Goal: Task Accomplishment & Management: Manage account settings

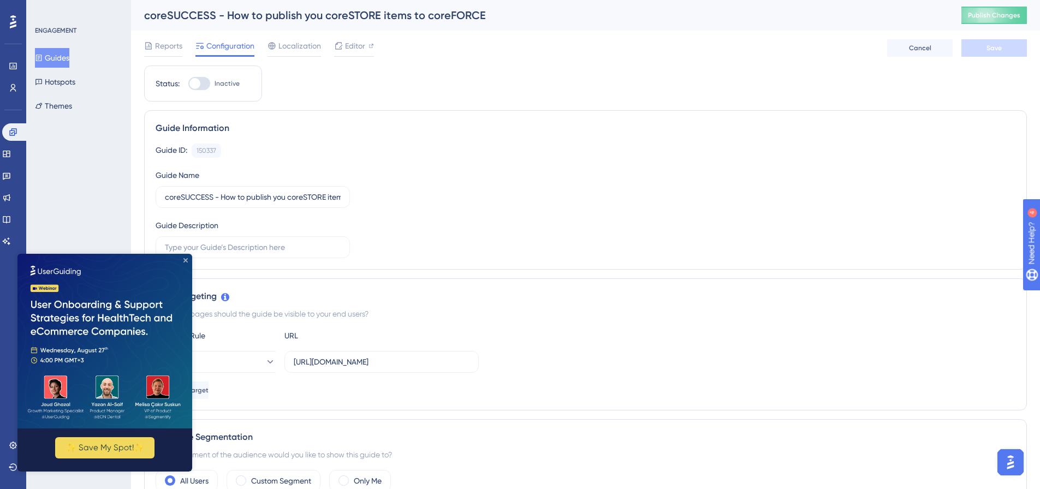
click at [183, 260] on icon "Close Preview" at bounding box center [185, 260] width 4 height 4
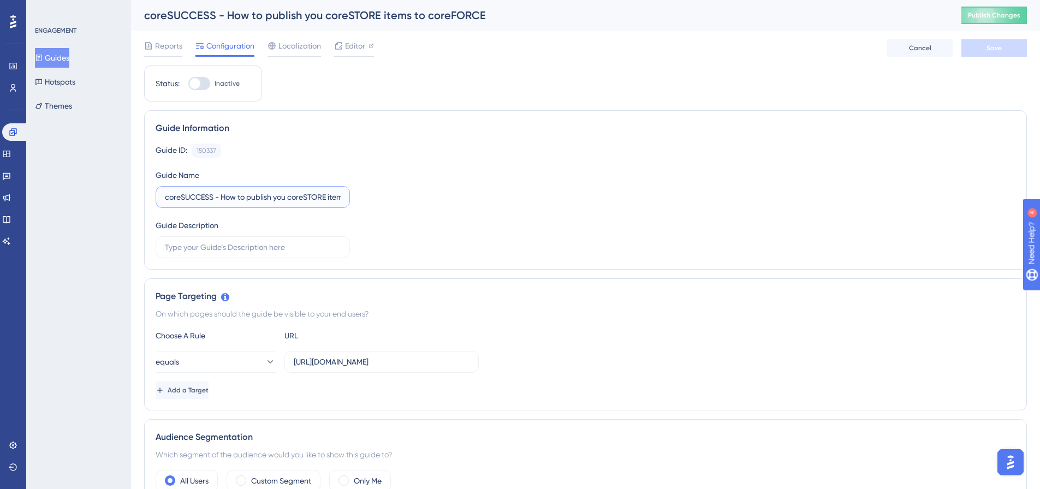
click at [316, 200] on input "coreSUCCESS - How to publish you coreSTORE items to coreFORCE" at bounding box center [253, 197] width 176 height 12
click at [252, 244] on input "text" at bounding box center [253, 247] width 176 height 12
type input "Y"
type input "This guide will show you how to map your categories and manufactures to your co…"
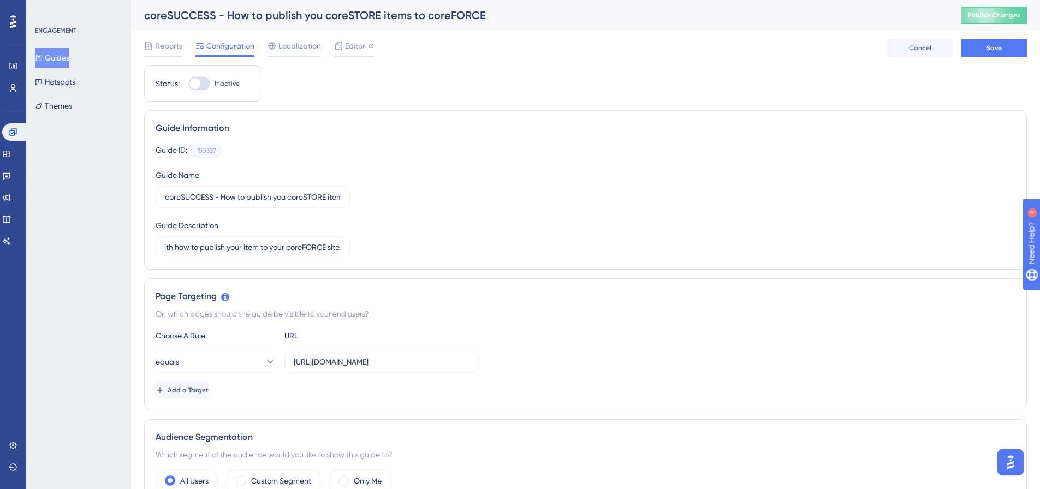
click at [439, 231] on div "Guide ID: 150337 Copy Guide Name coreSUCCESS - How to publish you coreSTORE ite…" at bounding box center [586, 201] width 860 height 115
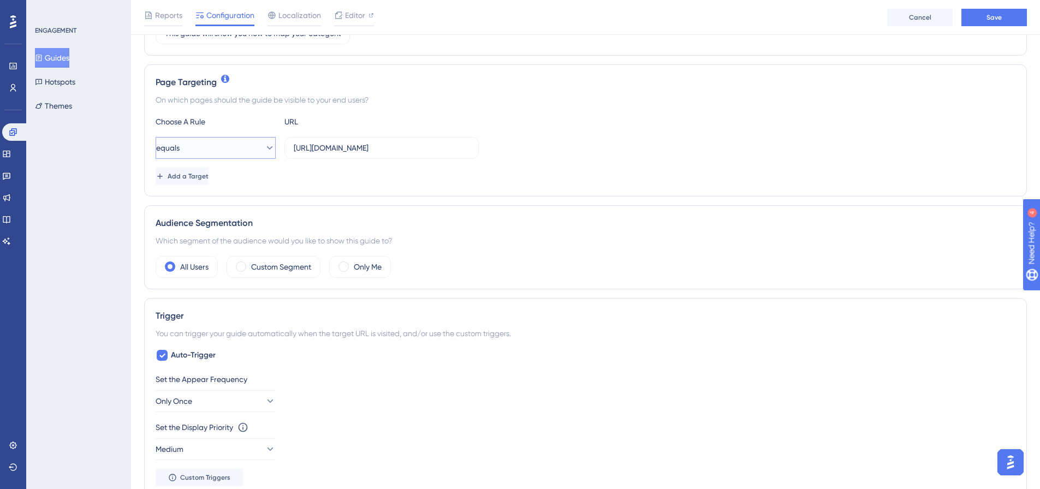
click at [204, 147] on button "equals" at bounding box center [216, 148] width 120 height 22
click at [207, 225] on div "contains contains" at bounding box center [215, 223] width 88 height 22
click at [213, 183] on div "Page Targeting On which pages should the guide be visible to your end users? Ch…" at bounding box center [585, 128] width 883 height 132
click at [210, 175] on span "Add a Target" at bounding box center [189, 174] width 41 height 9
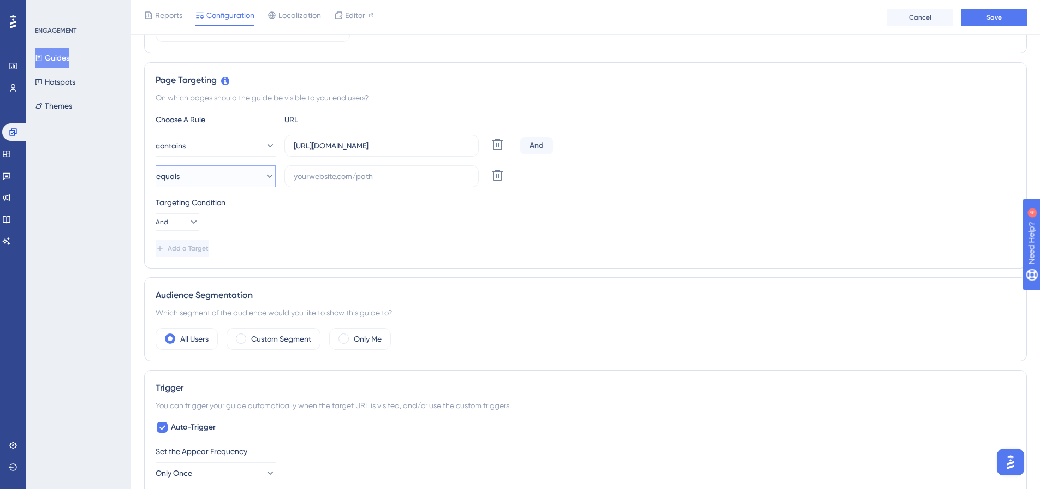
click at [213, 174] on button "equals" at bounding box center [216, 176] width 120 height 22
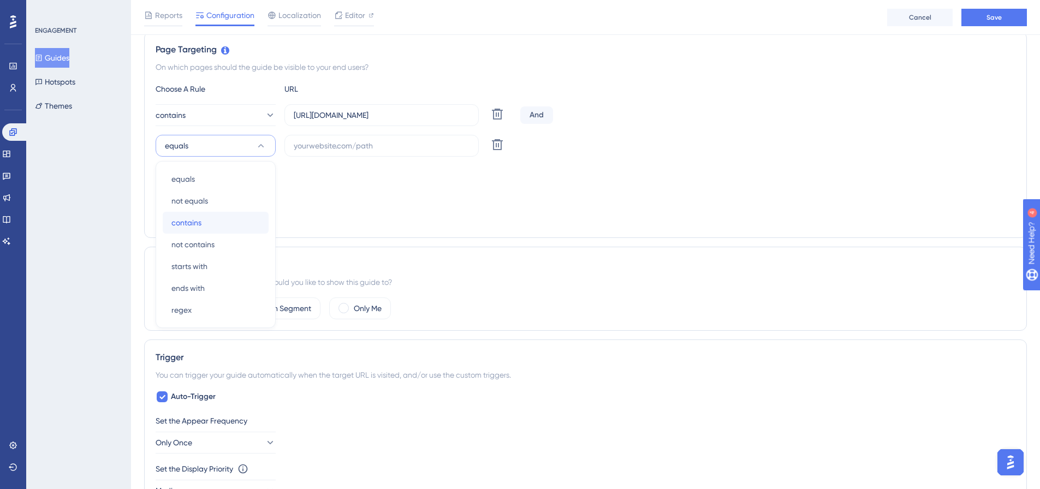
click at [203, 222] on div "contains contains" at bounding box center [215, 223] width 88 height 22
click at [179, 191] on button "And" at bounding box center [178, 191] width 44 height 17
click at [171, 241] on span "Or" at bounding box center [171, 244] width 9 height 13
drag, startPoint x: 341, startPoint y: 114, endPoint x: 271, endPoint y: 116, distance: 69.4
click at [272, 112] on div "contains [URL][DOMAIN_NAME] Delete" at bounding box center [336, 115] width 360 height 22
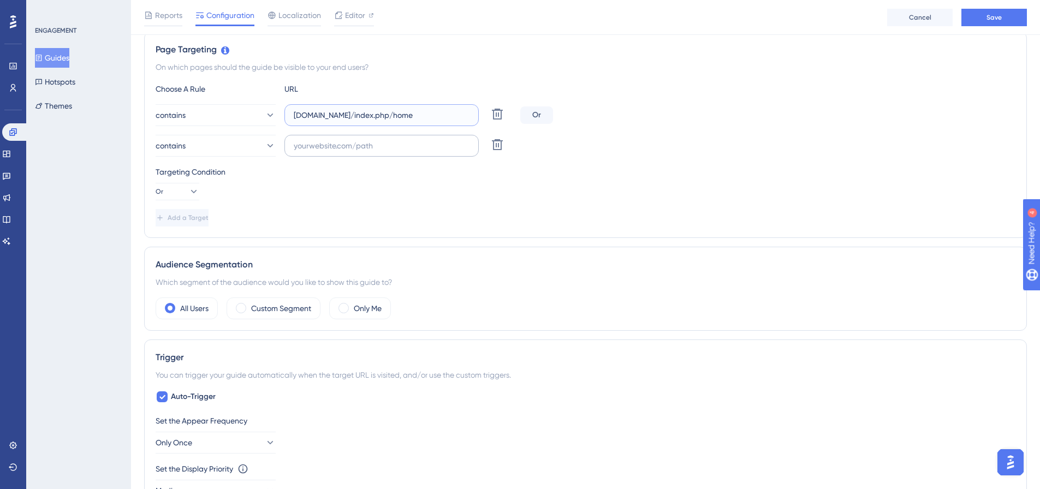
type input "[DOMAIN_NAME]/index.php/home"
click at [333, 146] on input "text" at bounding box center [382, 146] width 176 height 12
paste input "[DOMAIN_NAME]/index.php/home"
click at [333, 150] on input "[DOMAIN_NAME]/index.php/home" at bounding box center [382, 146] width 176 height 12
type input "[DOMAIN_NAME]/index.php/home"
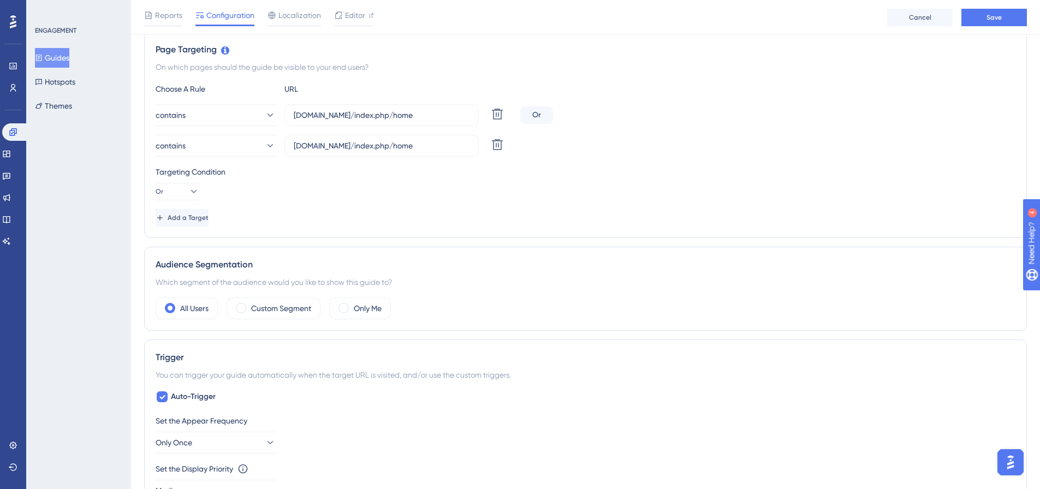
click at [309, 201] on div "Choose A Rule URL contains [DOMAIN_NAME]/index.php/home Delete Or contains [DOM…" at bounding box center [586, 154] width 860 height 144
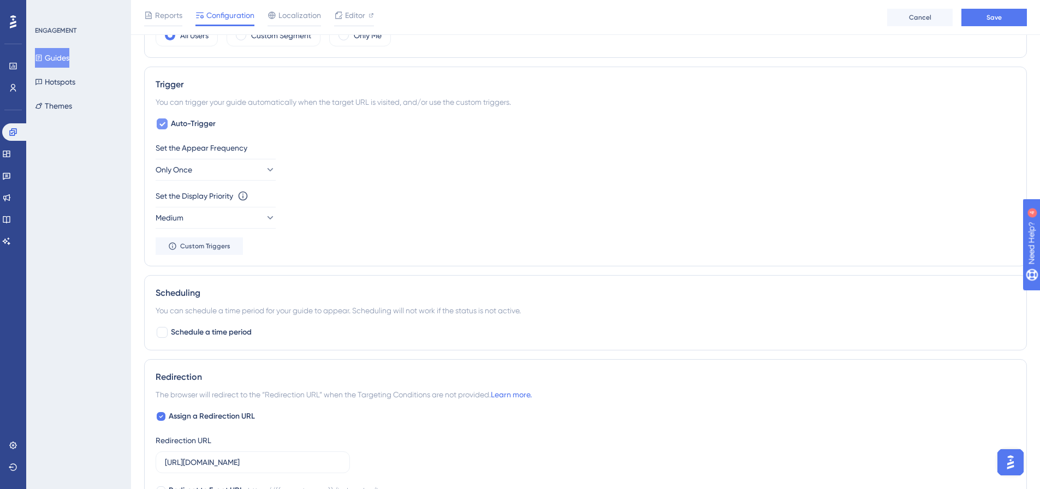
click at [200, 123] on span "Auto-Trigger" at bounding box center [193, 123] width 45 height 13
checkbox input "false"
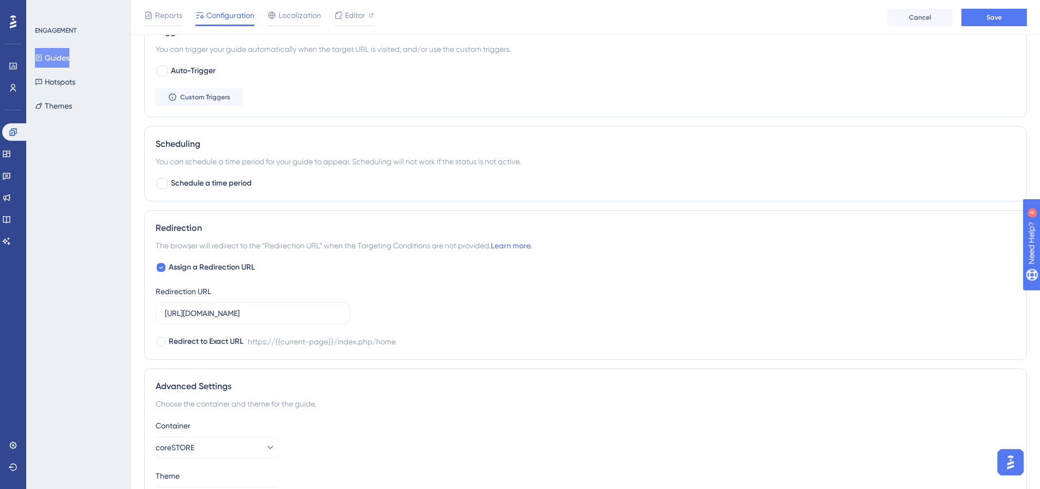
scroll to position [652, 0]
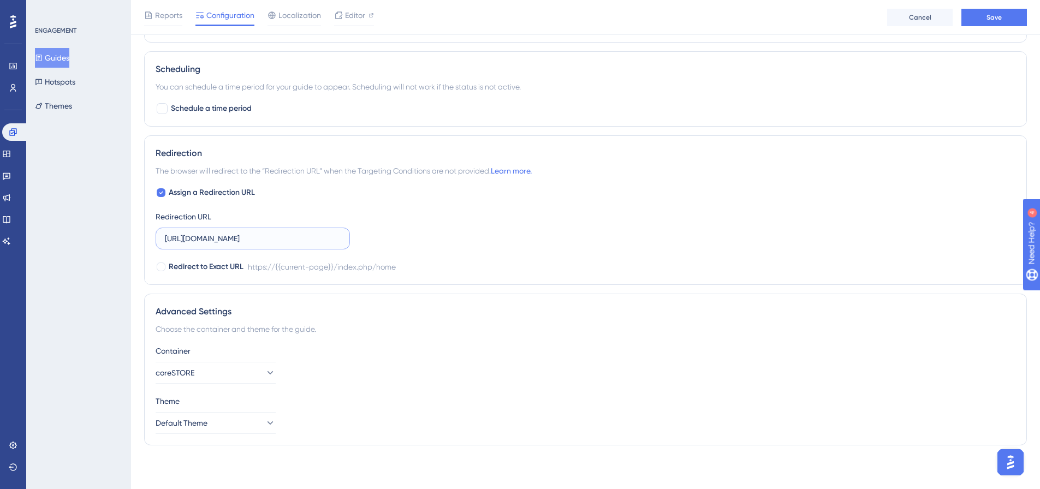
drag, startPoint x: 280, startPoint y: 236, endPoint x: 150, endPoint y: 233, distance: 129.4
click at [150, 233] on div "Redirection The browser will redirect to the “Redirection URL” when the Targeti…" at bounding box center [585, 210] width 883 height 150
type input "index.php/home"
click at [223, 98] on div "Scheduling You can schedule a time period for your guide to appear. Scheduling …" at bounding box center [585, 88] width 883 height 75
click at [214, 105] on span "Schedule a time period" at bounding box center [211, 108] width 81 height 13
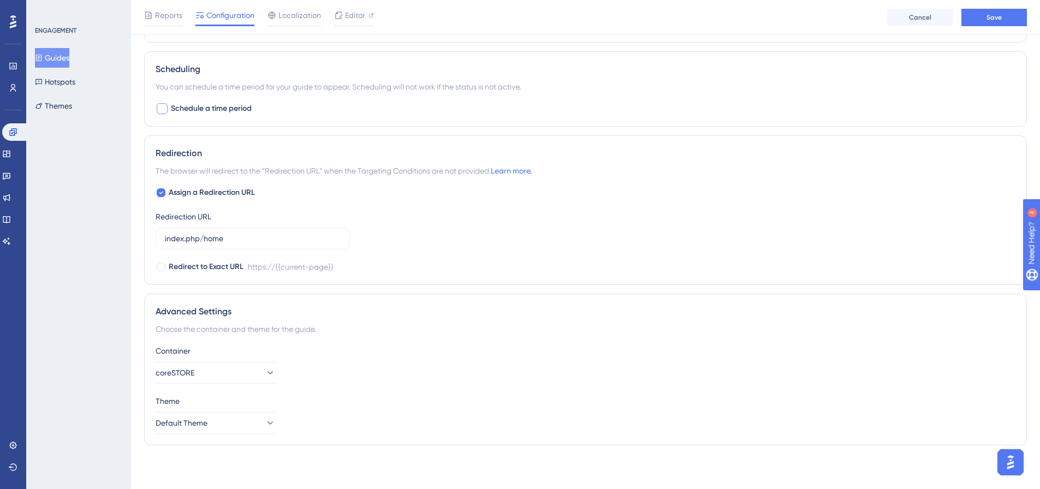
checkbox input "true"
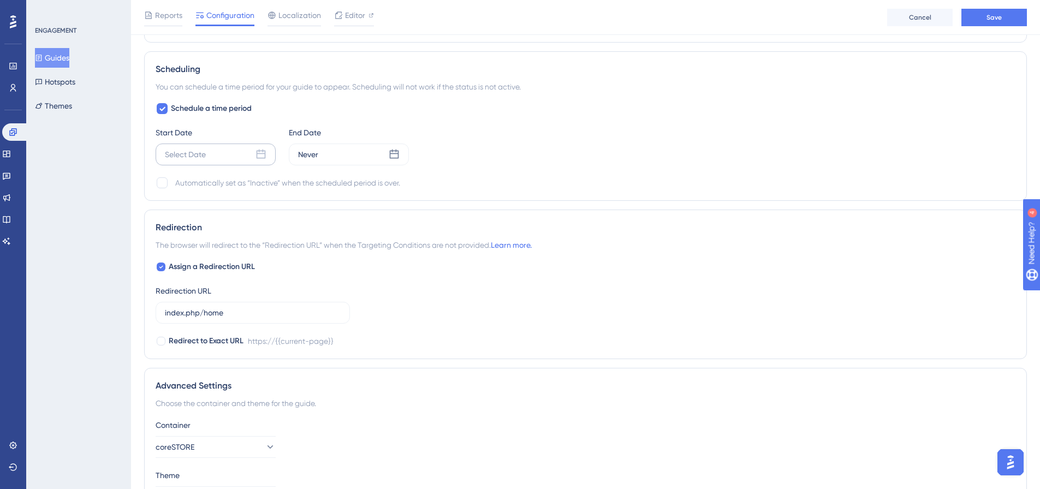
click at [219, 155] on div "Select Date" at bounding box center [216, 155] width 120 height 22
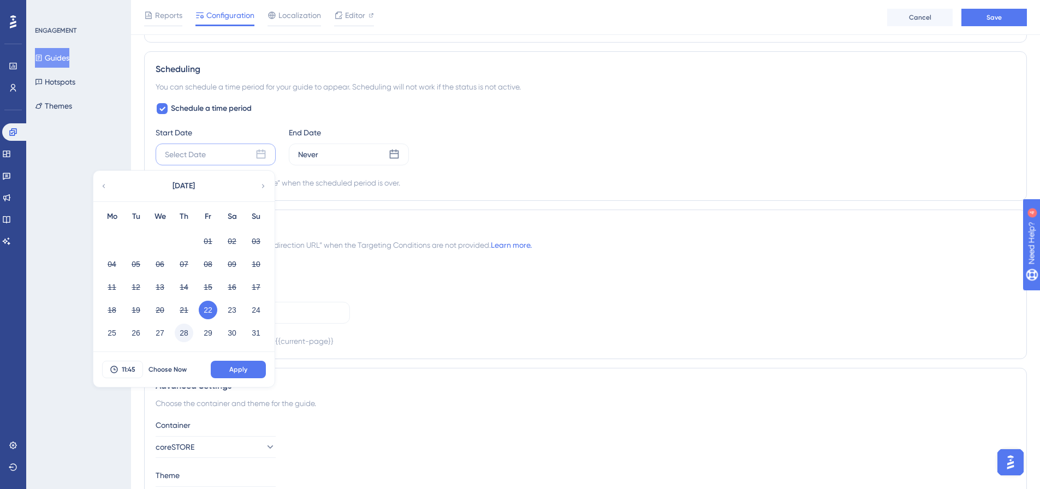
click at [188, 331] on button "28" at bounding box center [184, 333] width 19 height 19
click at [128, 372] on span "11:45" at bounding box center [129, 369] width 14 height 9
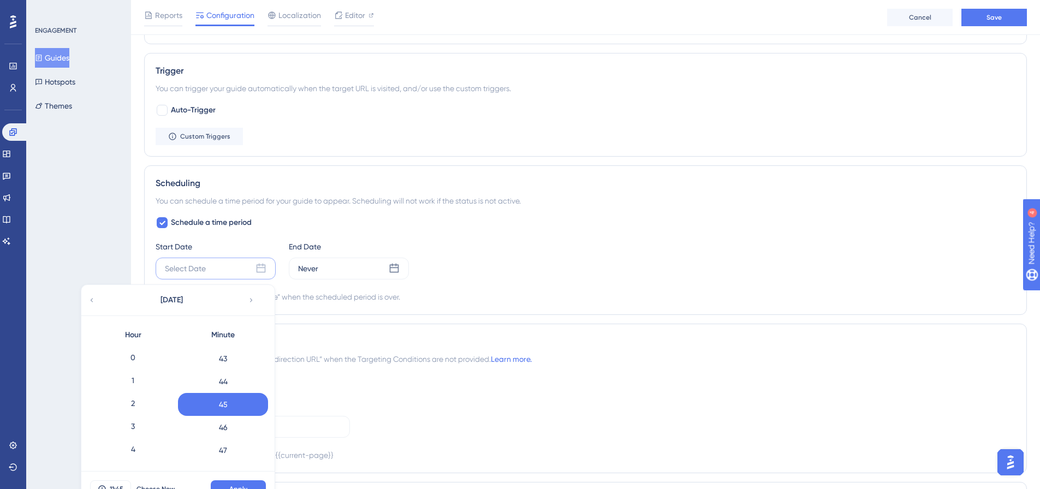
scroll to position [643, 0]
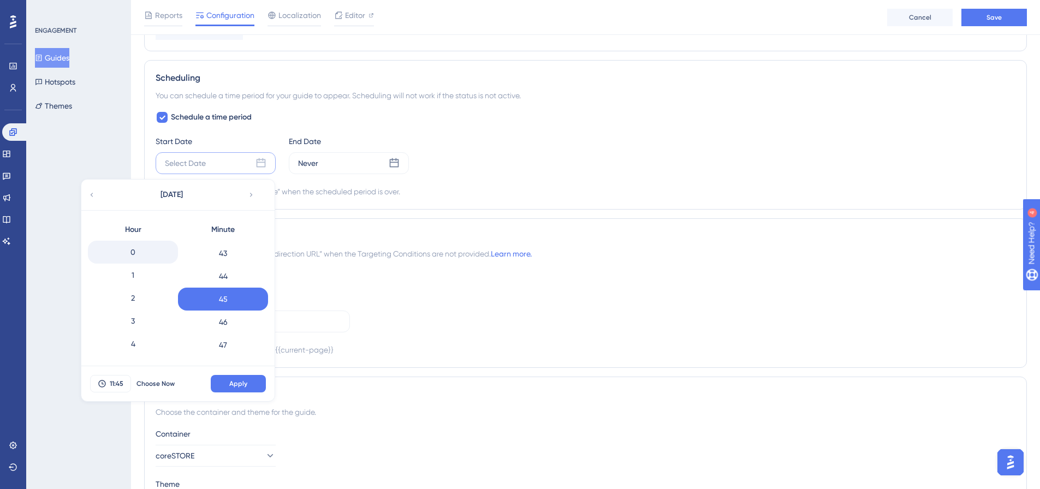
click at [150, 250] on div "0" at bounding box center [133, 252] width 90 height 23
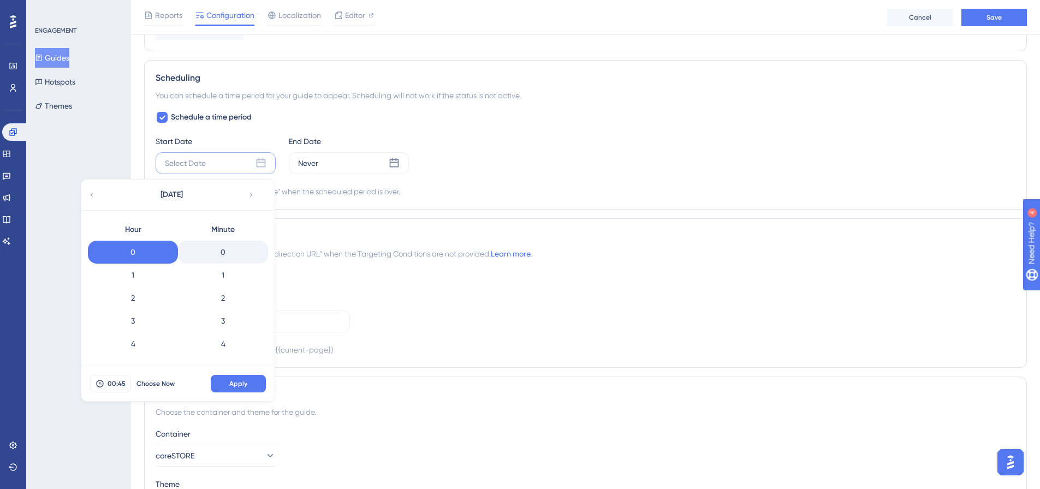
click at [234, 256] on div "0" at bounding box center [223, 252] width 90 height 23
click at [244, 382] on span "Apply" at bounding box center [238, 383] width 18 height 9
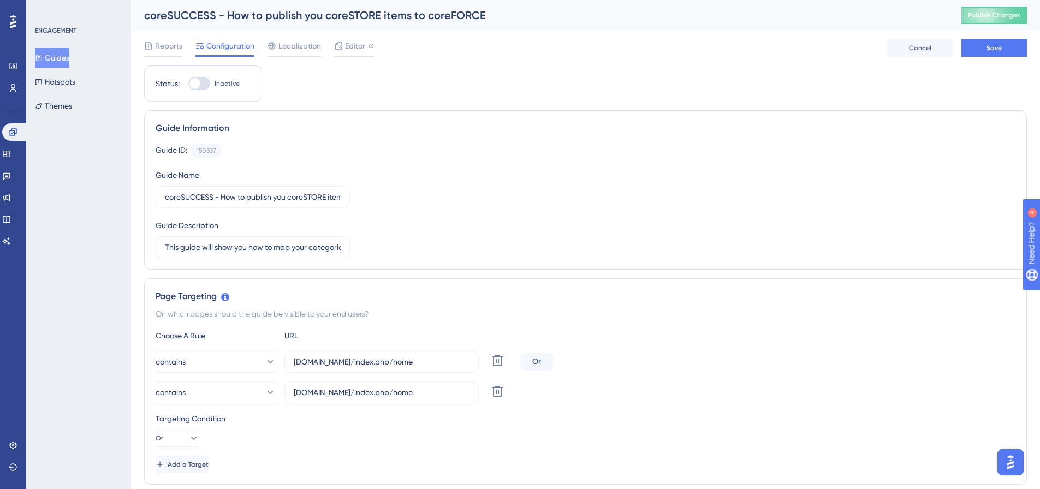
click at [198, 80] on div at bounding box center [194, 83] width 11 height 11
click at [188, 84] on input "Inactive" at bounding box center [188, 84] width 1 height 1
checkbox input "true"
click at [984, 53] on button "Save" at bounding box center [994, 47] width 66 height 17
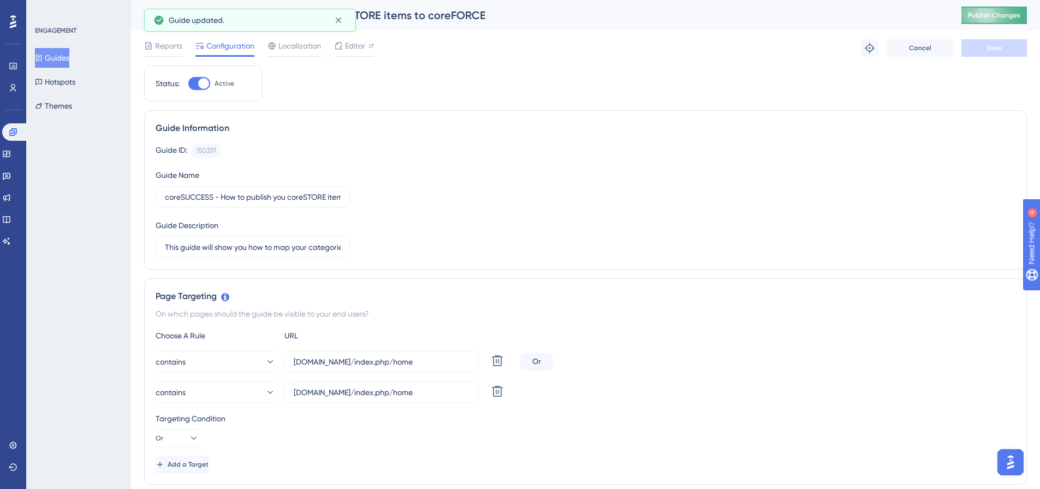
click at [1016, 11] on span "Publish Changes" at bounding box center [994, 15] width 52 height 9
click at [4, 156] on link at bounding box center [6, 153] width 9 height 17
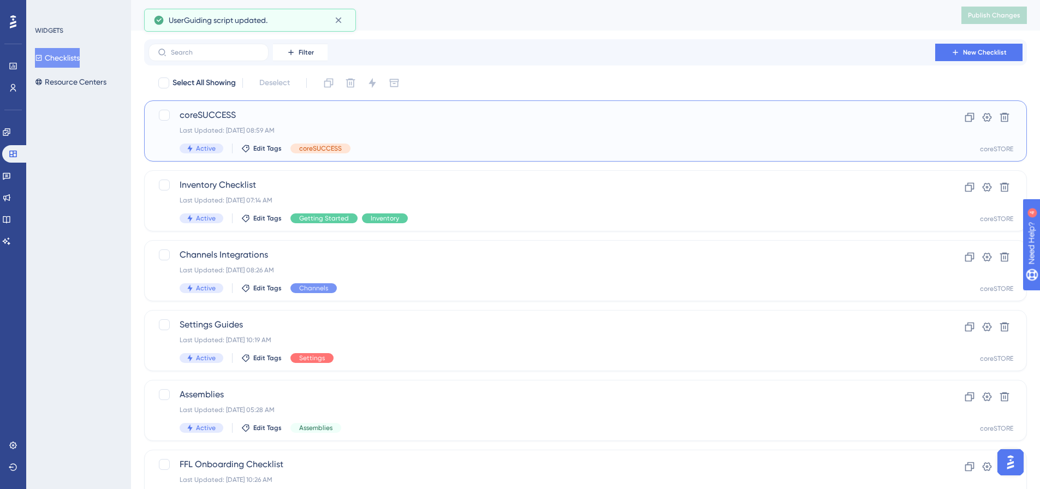
click at [357, 122] on div "coreSUCCESS Last Updated: [DATE] 08:59 AM Active Edit Tags coreSUCCESS" at bounding box center [542, 131] width 725 height 45
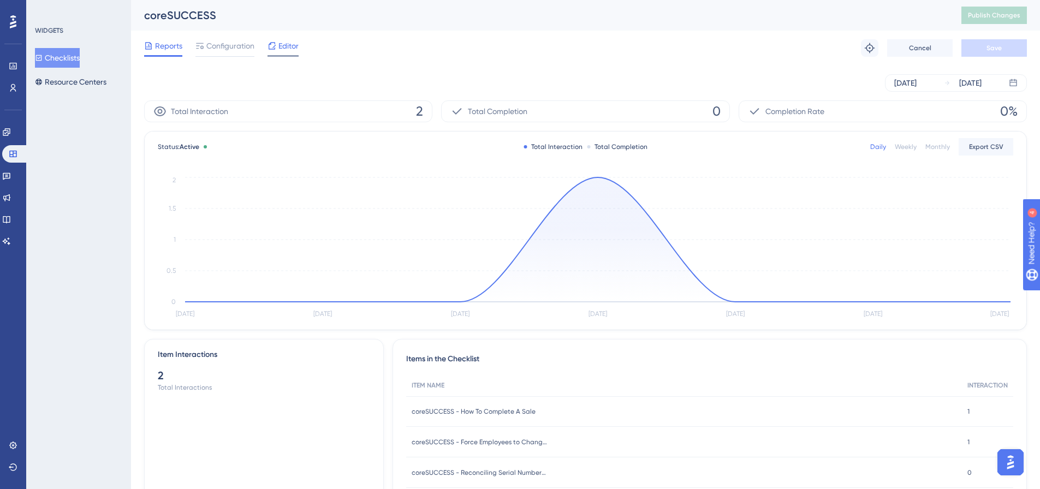
click at [274, 49] on icon at bounding box center [272, 45] width 9 height 9
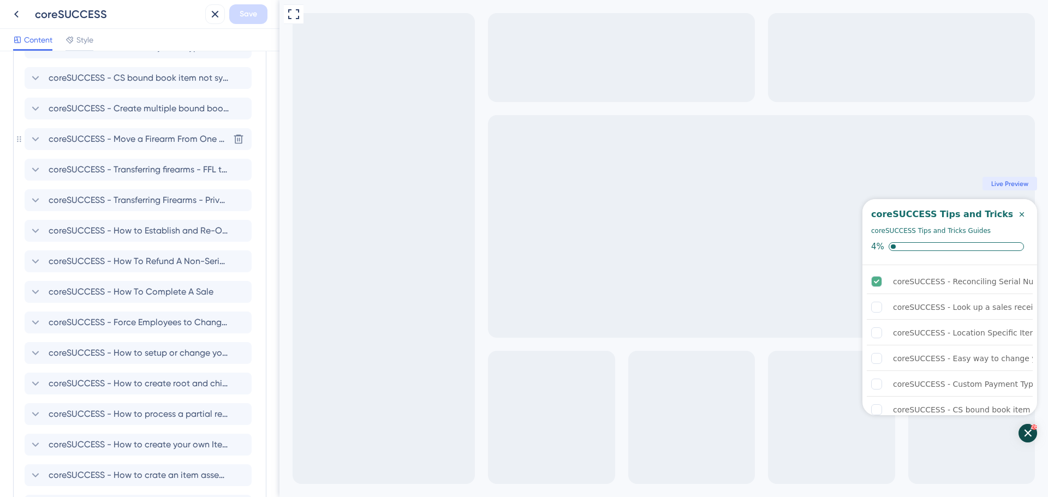
scroll to position [822, 0]
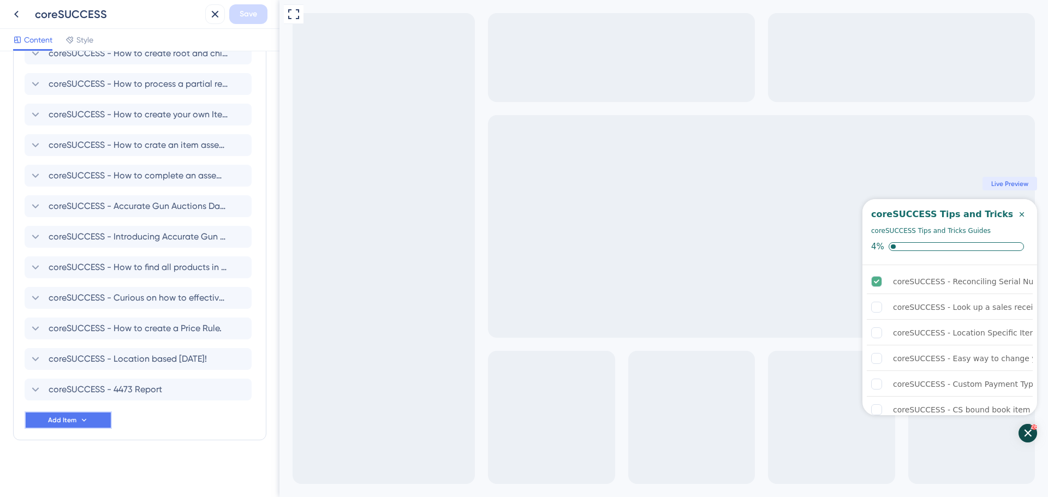
click at [80, 420] on icon at bounding box center [84, 420] width 9 height 9
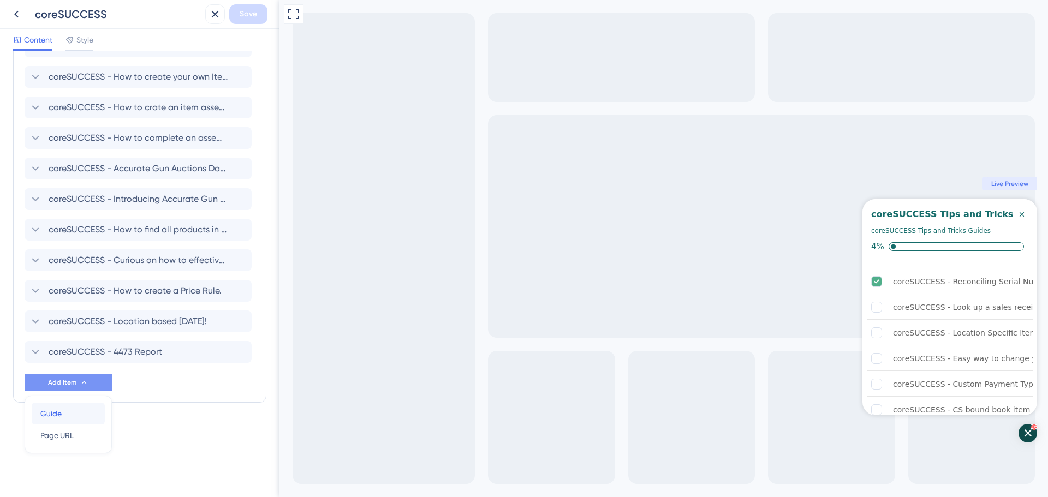
click at [77, 417] on div "Guide Guide" at bounding box center [68, 414] width 56 height 22
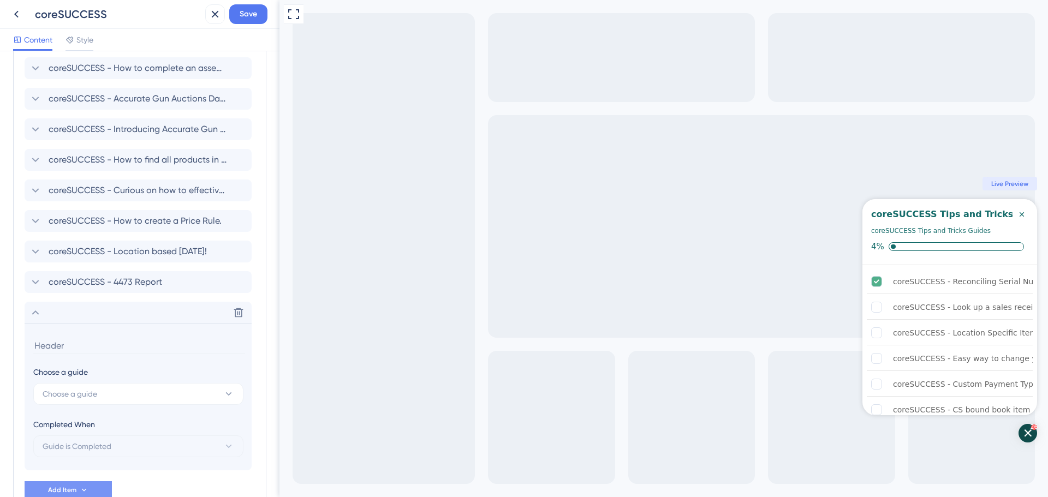
scroll to position [999, 0]
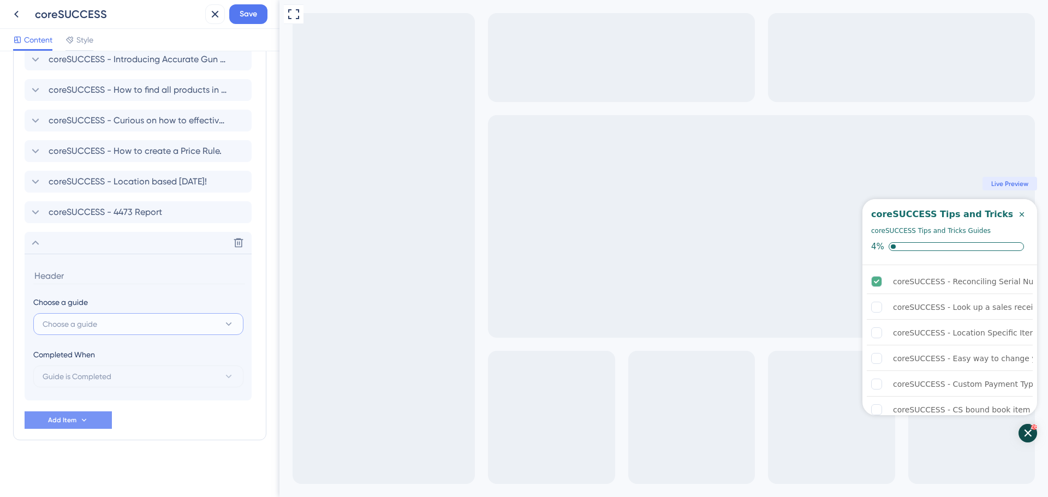
click at [142, 324] on button "Choose a guide" at bounding box center [138, 324] width 210 height 22
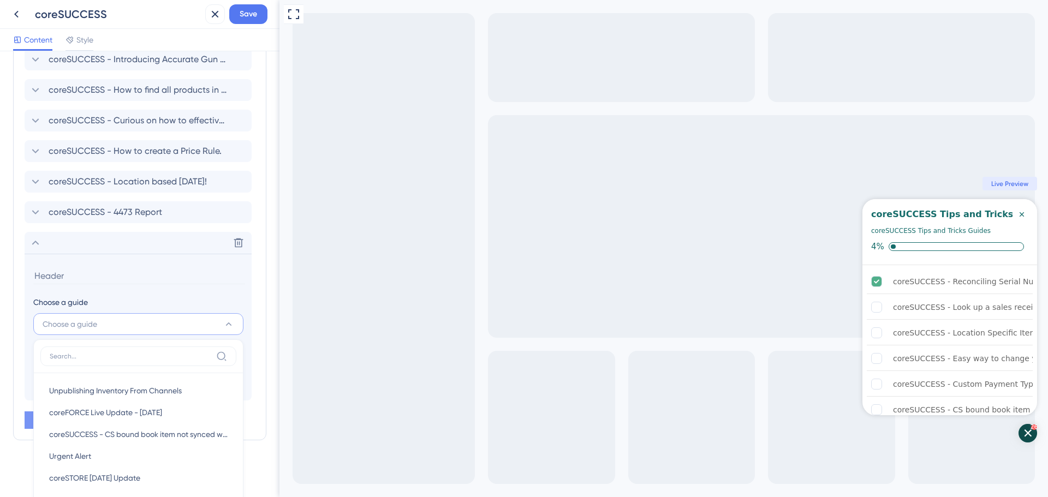
scroll to position [1127, 0]
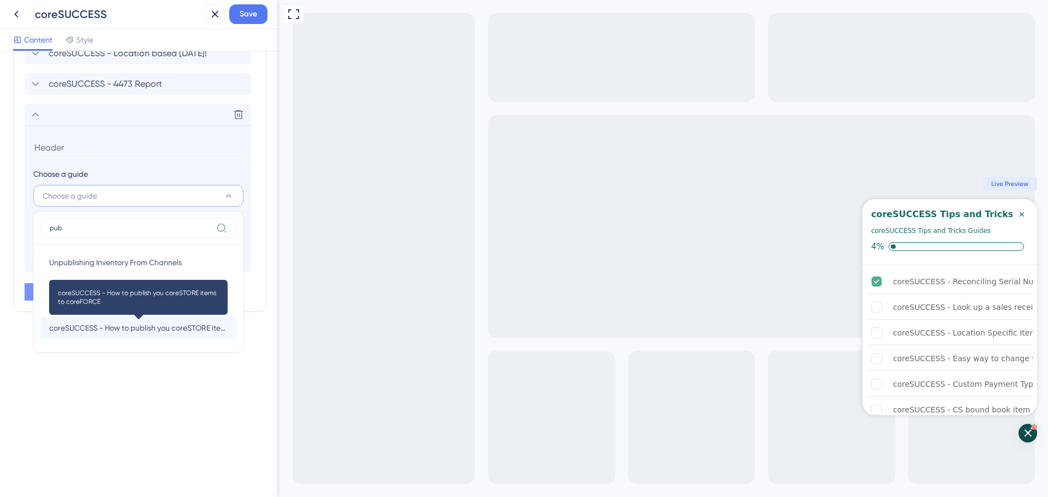
type input "pub"
click at [191, 332] on span "coreSUCCESS - How to publish you coreSTORE items to coreFORCE" at bounding box center [138, 328] width 179 height 13
type input "coreSUCCESS - How to publish you coreSTORE items to coreFORCE"
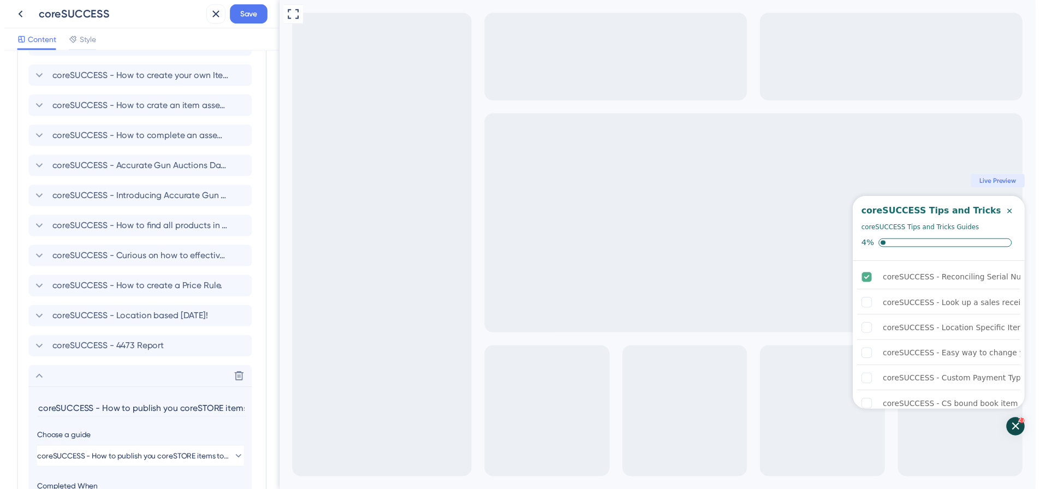
scroll to position [835, 0]
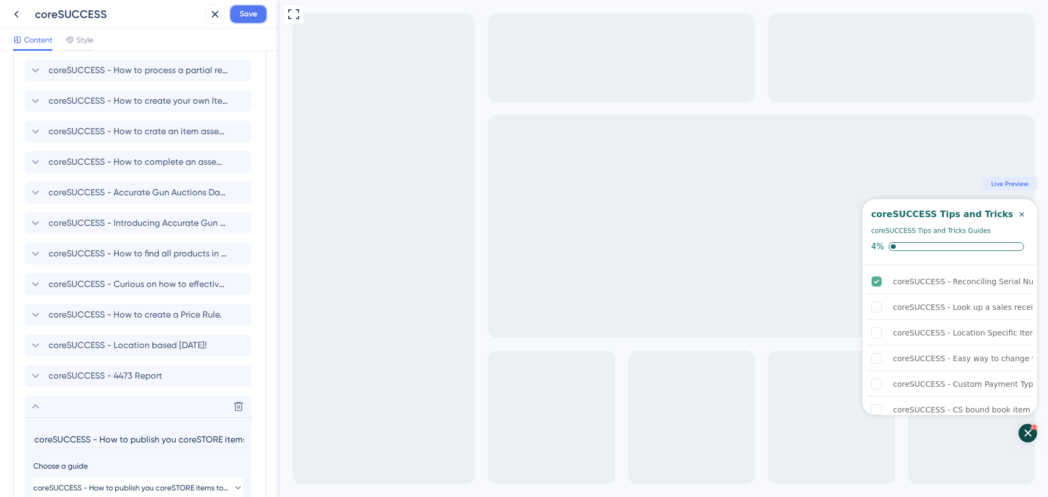
click at [250, 7] on button "Save" at bounding box center [248, 14] width 38 height 20
click at [209, 21] on icon at bounding box center [207, 20] width 11 height 11
click at [20, 11] on icon at bounding box center [16, 14] width 13 height 13
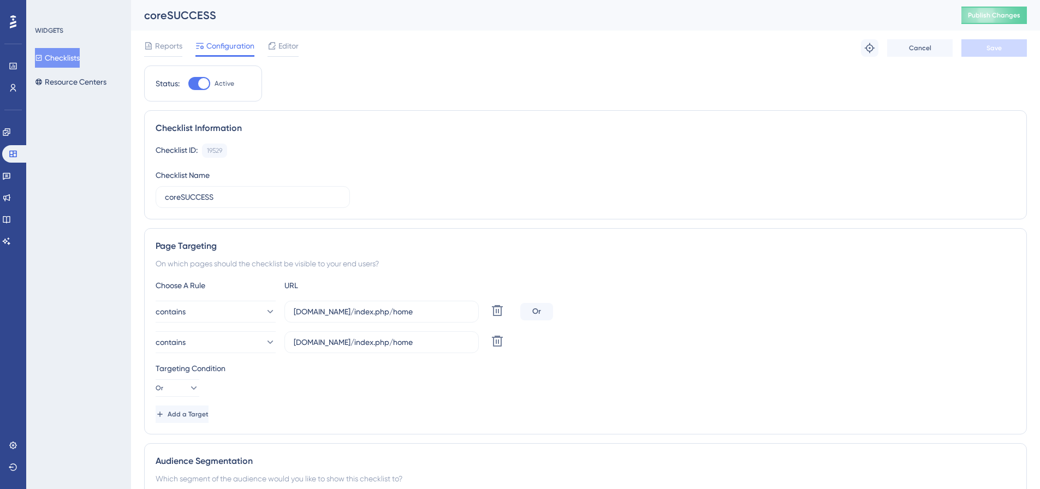
click at [19, 123] on div "Engagement" at bounding box center [13, 131] width 22 height 17
click at [0, 149] on div "Performance Users Engagement Widgets Feedback Product Updates Knowledge Base AI…" at bounding box center [13, 244] width 26 height 489
click at [5, 139] on link at bounding box center [6, 131] width 9 height 17
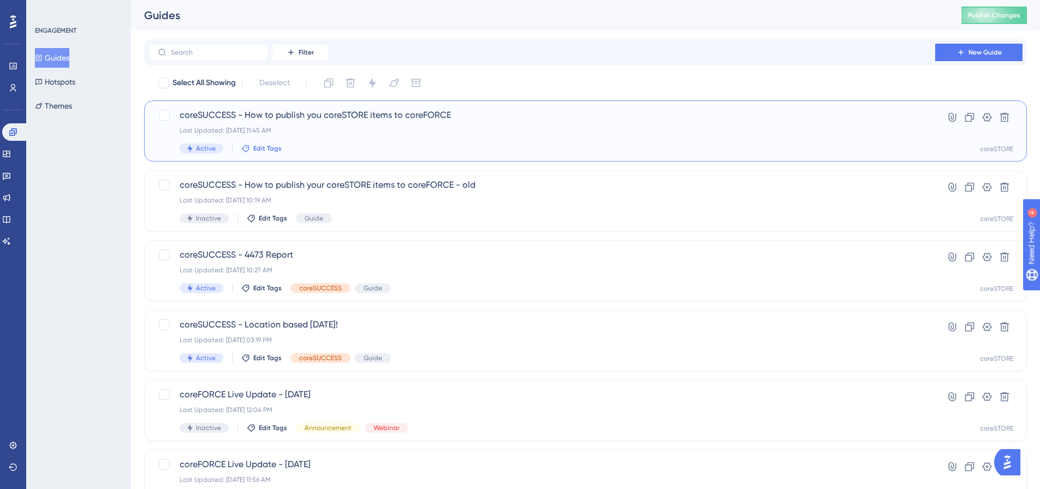
click at [265, 147] on span "Edit Tags" at bounding box center [267, 148] width 28 height 9
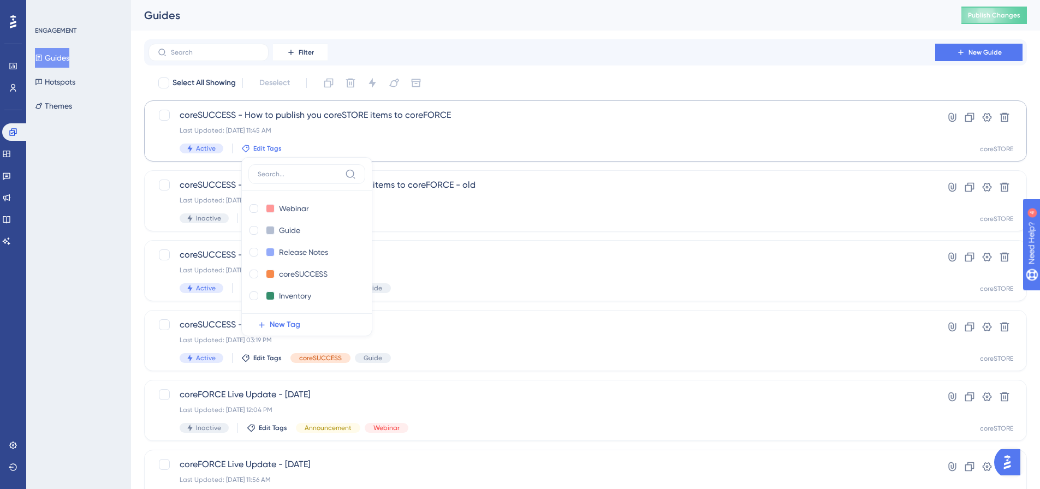
scroll to position [2, 0]
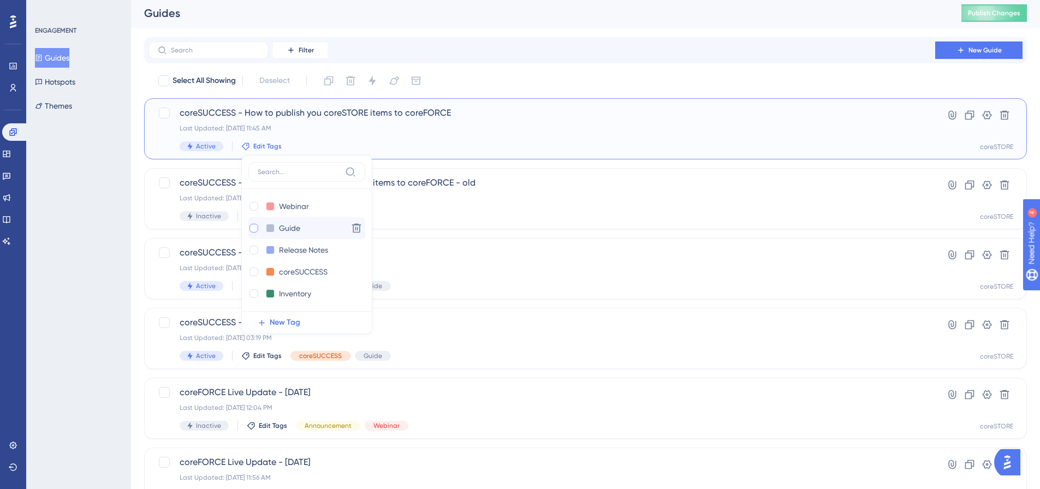
click at [258, 226] on div at bounding box center [253, 228] width 11 height 11
checkbox input "true"
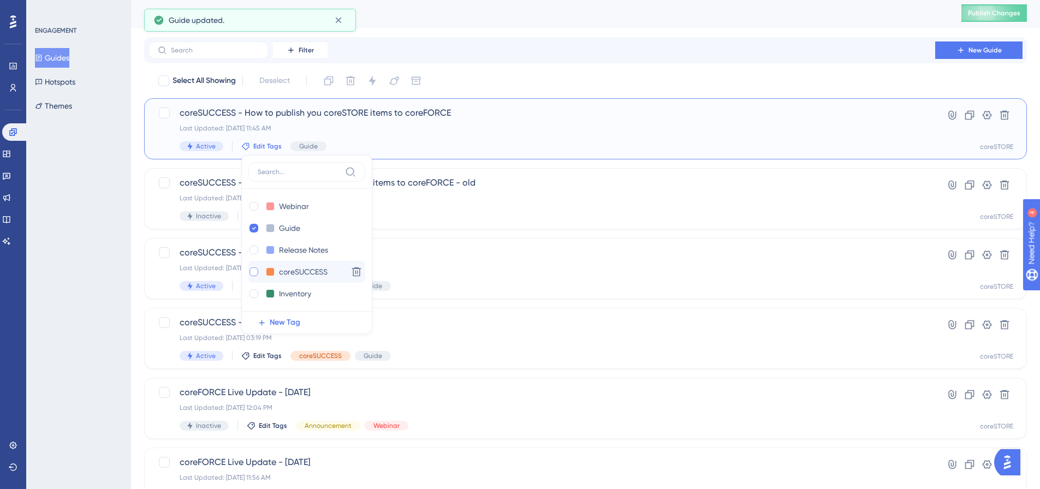
click at [254, 272] on div at bounding box center [254, 272] width 9 height 9
checkbox input "true"
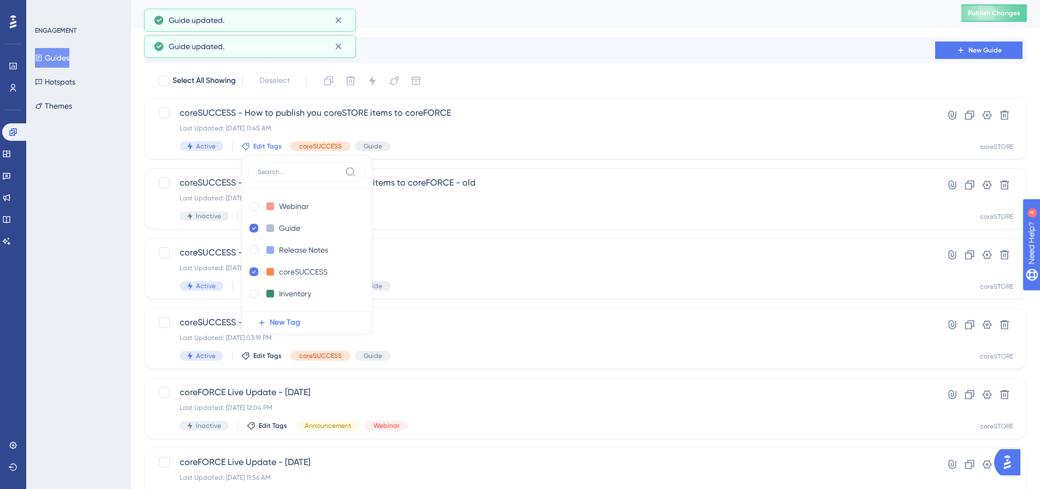
click at [87, 205] on div "ENGAGEMENT Guides Hotspots Themes" at bounding box center [78, 244] width 105 height 489
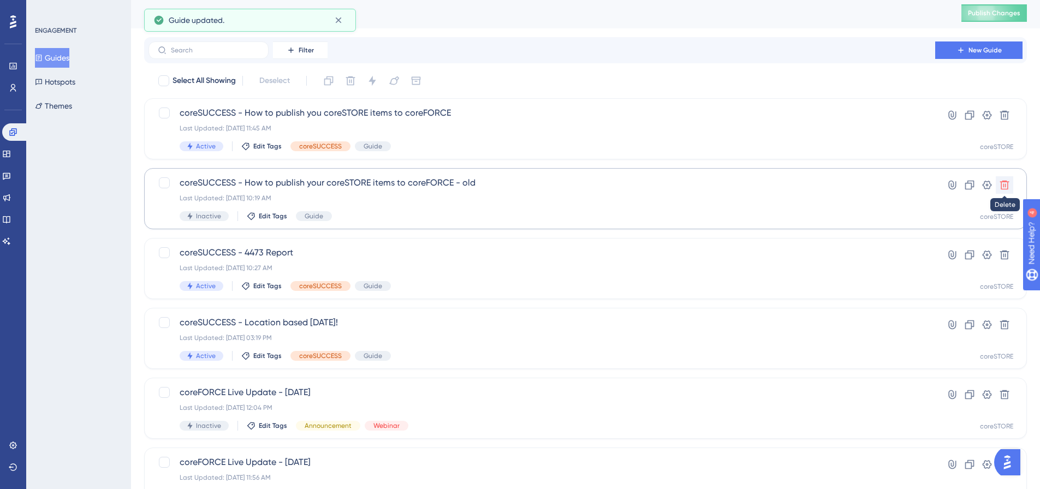
click at [1004, 186] on icon at bounding box center [1004, 185] width 9 height 9
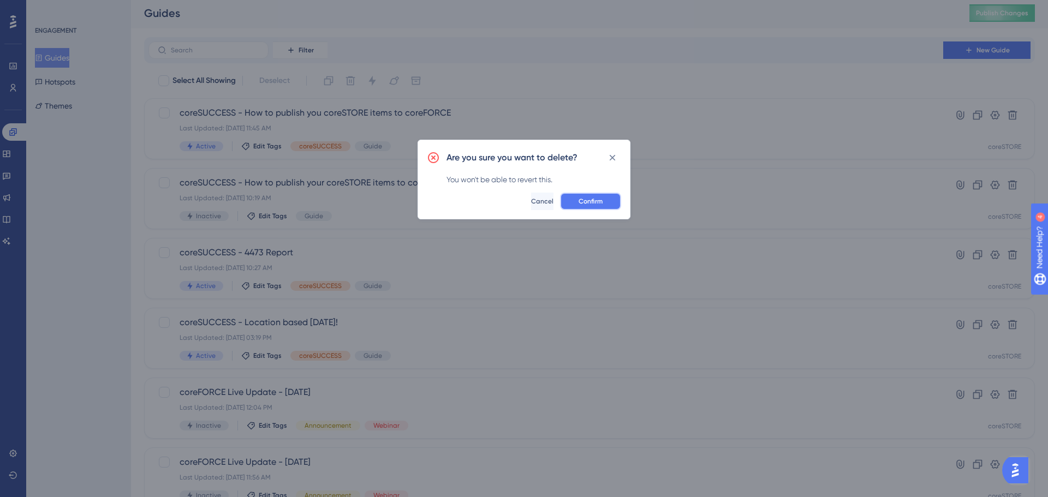
click at [595, 197] on span "Confirm" at bounding box center [591, 201] width 24 height 9
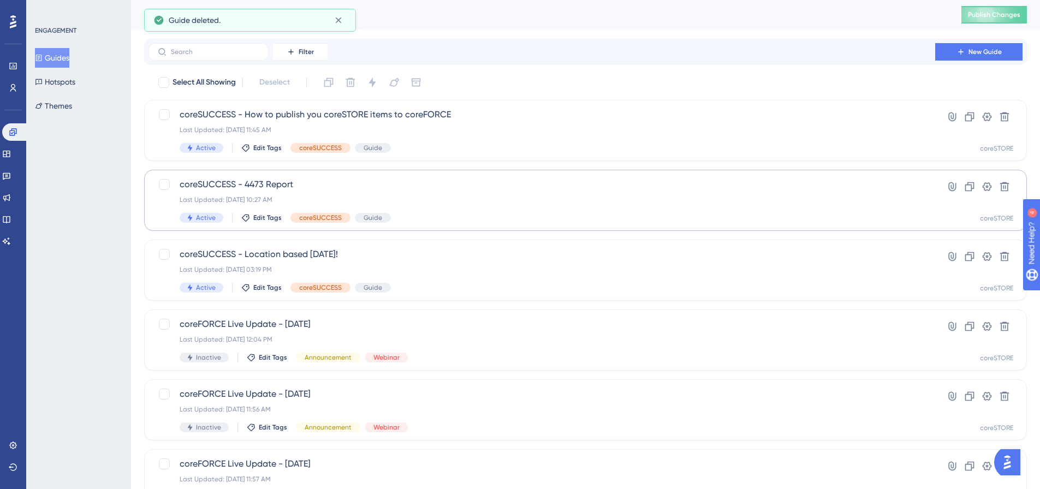
scroll to position [0, 0]
click at [339, 21] on icon at bounding box center [338, 20] width 6 height 6
click at [989, 18] on span "Publish Changes" at bounding box center [994, 15] width 52 height 9
click at [340, 19] on icon at bounding box center [338, 20] width 6 height 6
